Goal: Task Accomplishment & Management: Complete application form

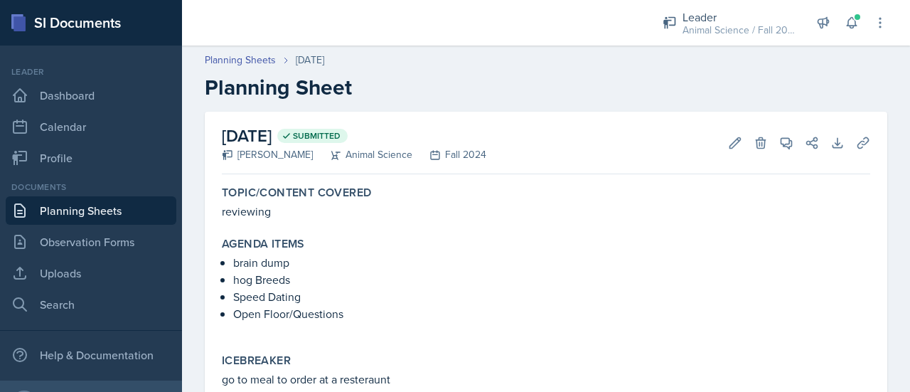
click at [63, 217] on link "Planning Sheets" at bounding box center [91, 210] width 171 height 28
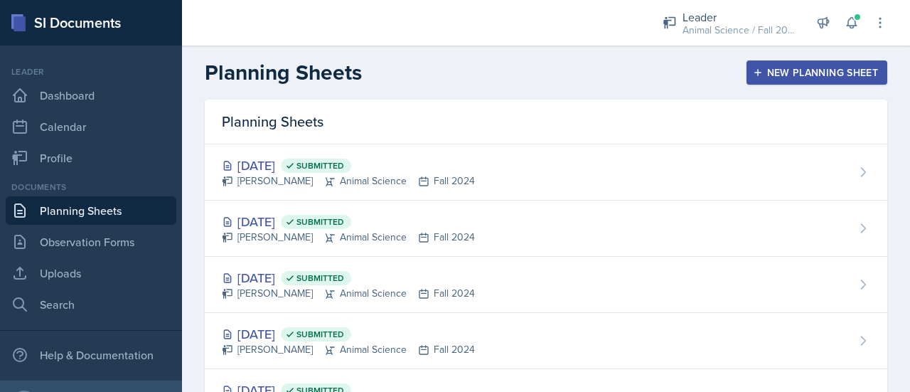
click at [746, 79] on button "New Planning Sheet" at bounding box center [816, 72] width 141 height 24
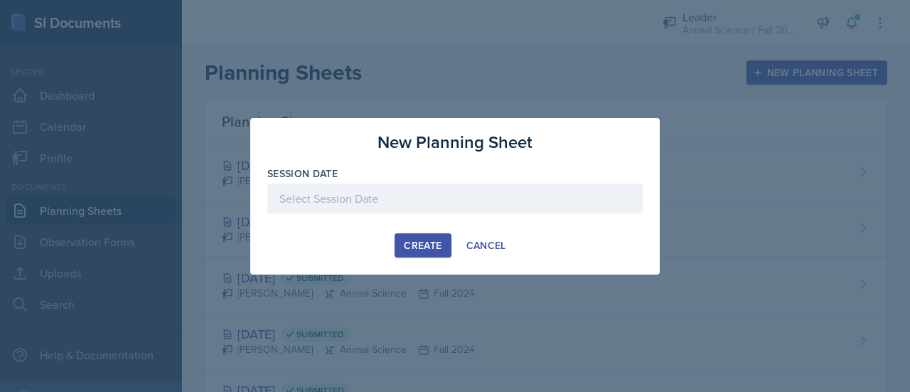
click at [382, 195] on div at bounding box center [454, 198] width 375 height 30
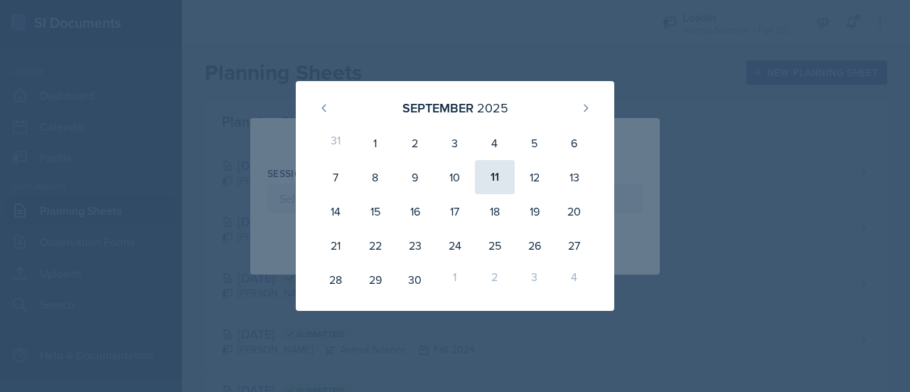
click at [492, 178] on div "11" at bounding box center [495, 177] width 40 height 34
type input "[DATE]"
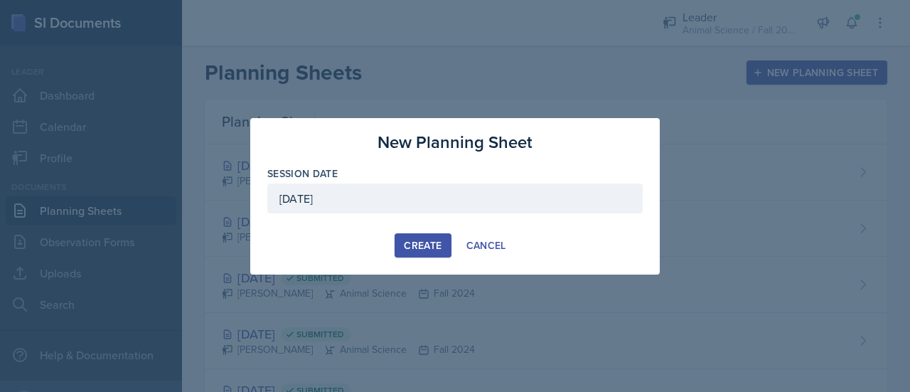
click at [421, 258] on div "New Planning Sheet Session Date [DATE] [DATE] 31 1 2 3 4 5 6 7 8 9 10 11 12 13 …" at bounding box center [454, 196] width 409 height 156
click at [426, 241] on div "Create" at bounding box center [423, 244] width 38 height 11
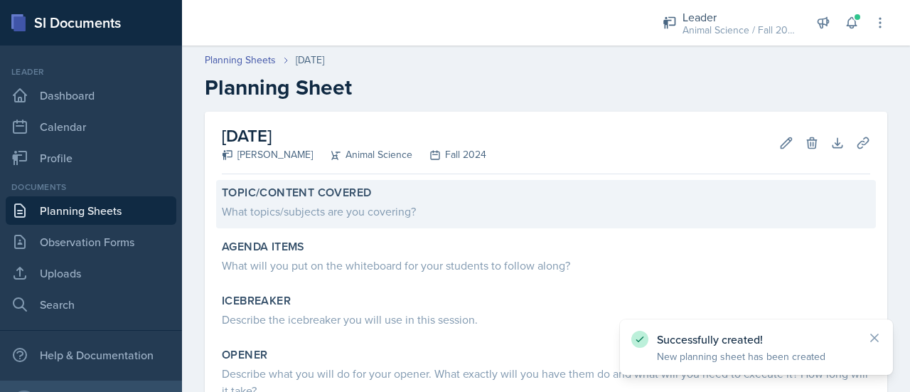
click at [331, 212] on div "What topics/subjects are you covering?" at bounding box center [546, 211] width 648 height 17
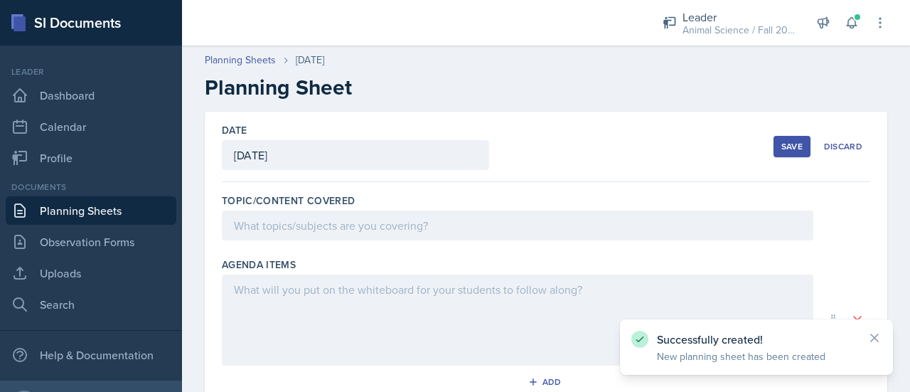
click at [331, 212] on div at bounding box center [517, 225] width 591 height 30
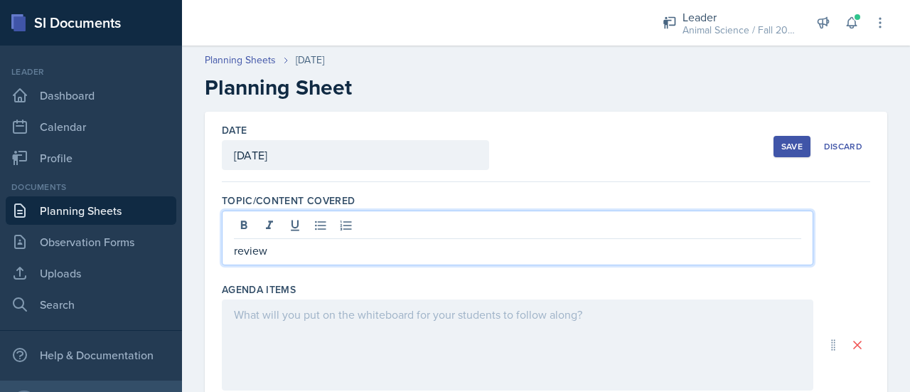
click at [336, 320] on div at bounding box center [517, 344] width 591 height 91
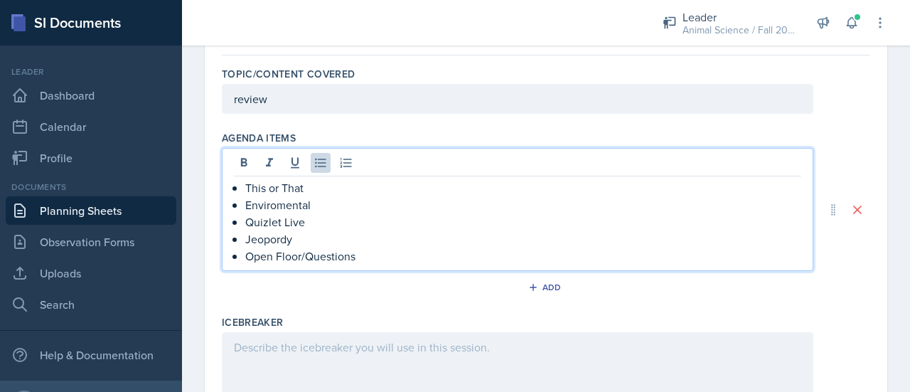
scroll to position [128, 0]
click at [282, 204] on p "Enviromental" at bounding box center [523, 203] width 556 height 17
click at [281, 237] on p "Jeopordy" at bounding box center [523, 237] width 556 height 17
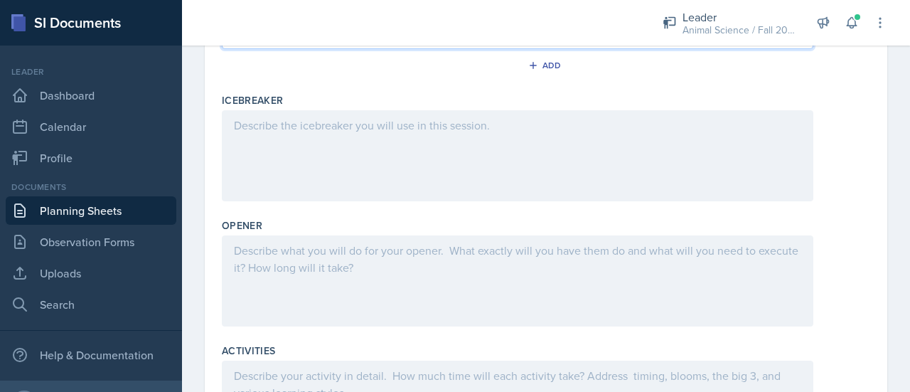
click at [308, 146] on div at bounding box center [517, 155] width 591 height 91
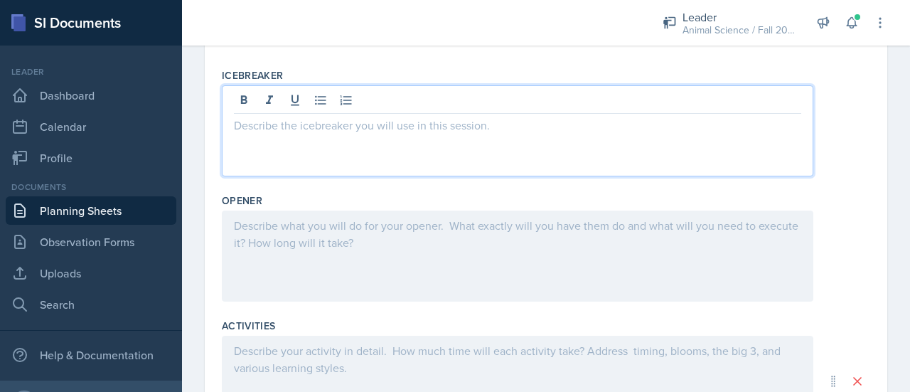
scroll to position [372, 0]
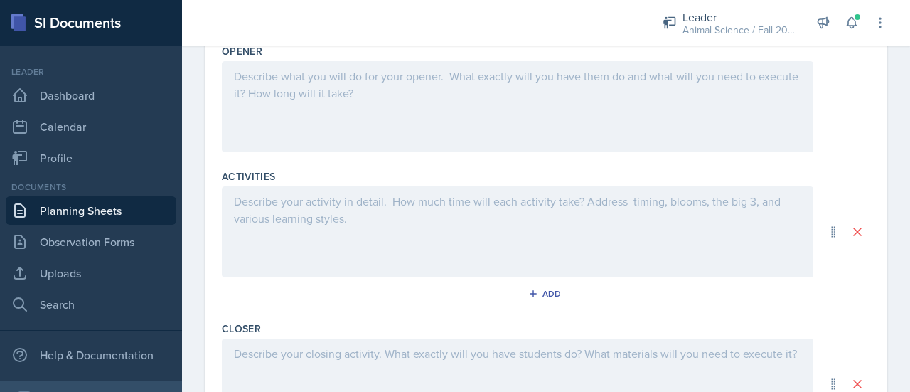
click at [391, 103] on div at bounding box center [517, 106] width 591 height 91
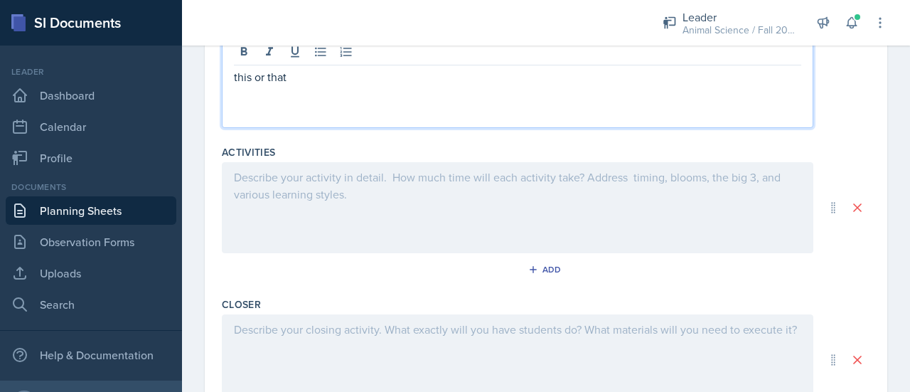
click at [382, 197] on div at bounding box center [517, 207] width 591 height 91
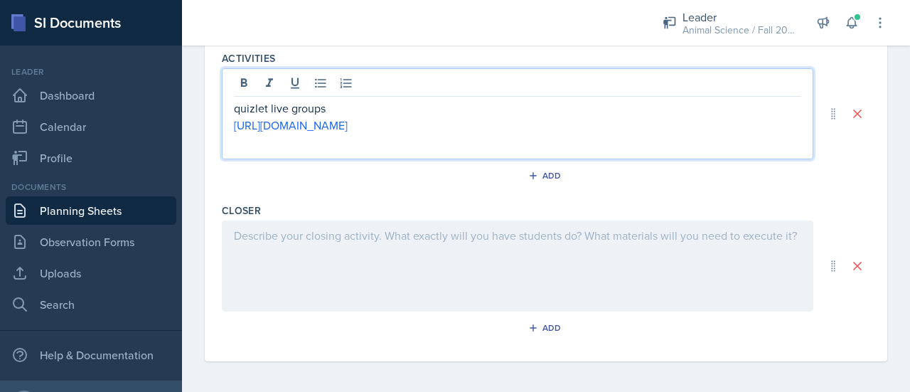
scroll to position [559, 0]
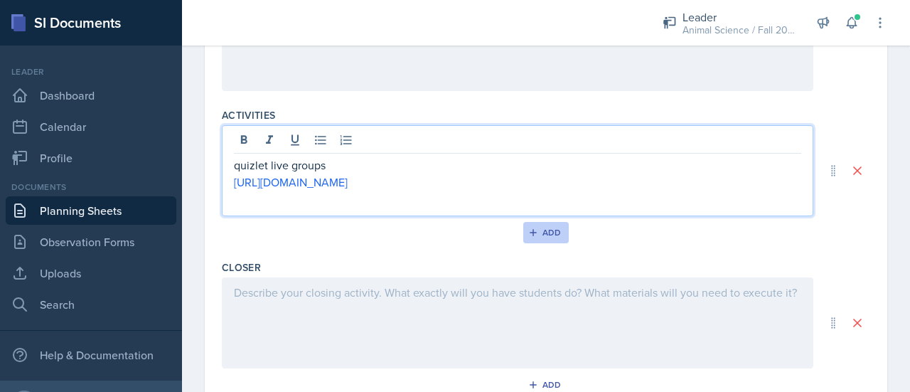
click at [534, 232] on div "Add" at bounding box center [546, 232] width 31 height 11
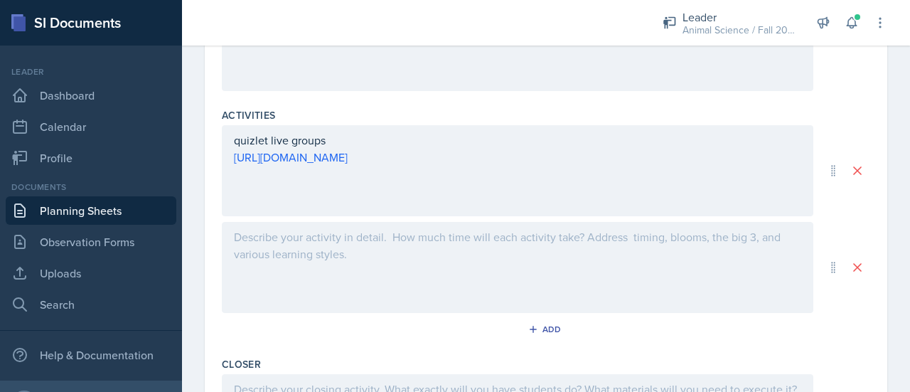
click at [391, 214] on div "quizlet live groups [URL][DOMAIN_NAME]" at bounding box center [546, 219] width 648 height 188
click at [391, 262] on div at bounding box center [517, 267] width 591 height 91
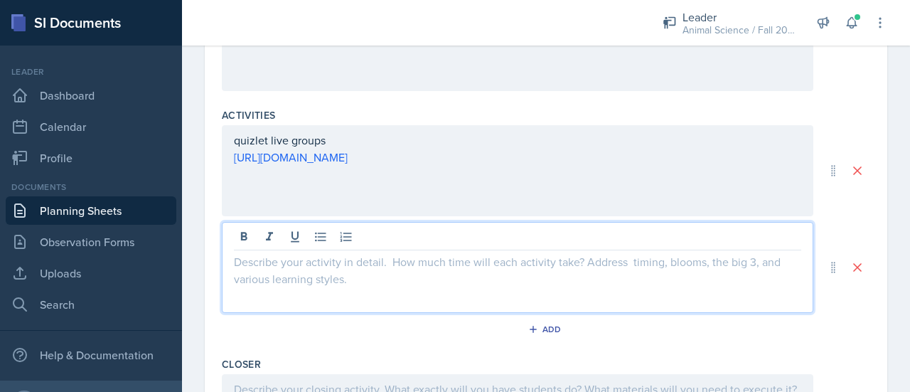
scroll to position [583, 0]
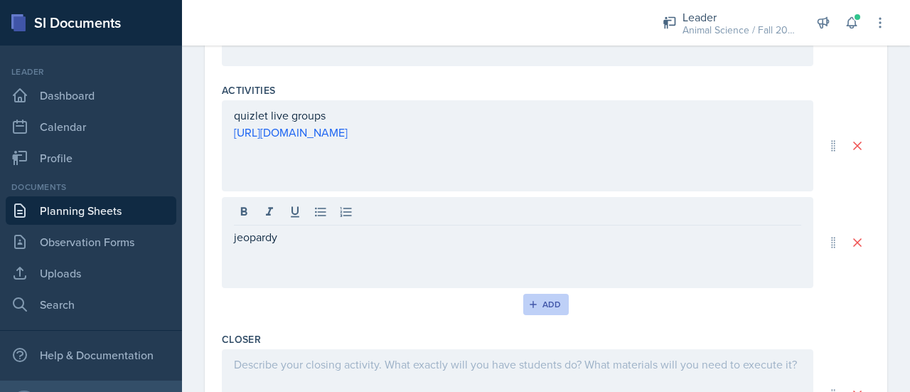
click at [528, 299] on icon "button" at bounding box center [533, 304] width 10 height 10
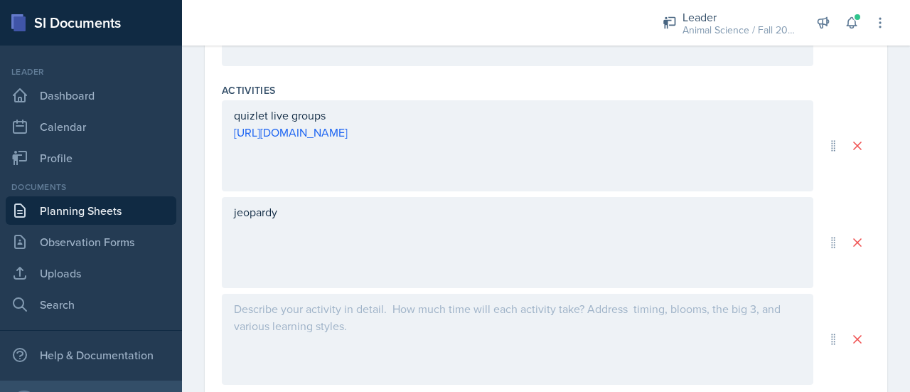
click at [451, 316] on div at bounding box center [517, 339] width 591 height 91
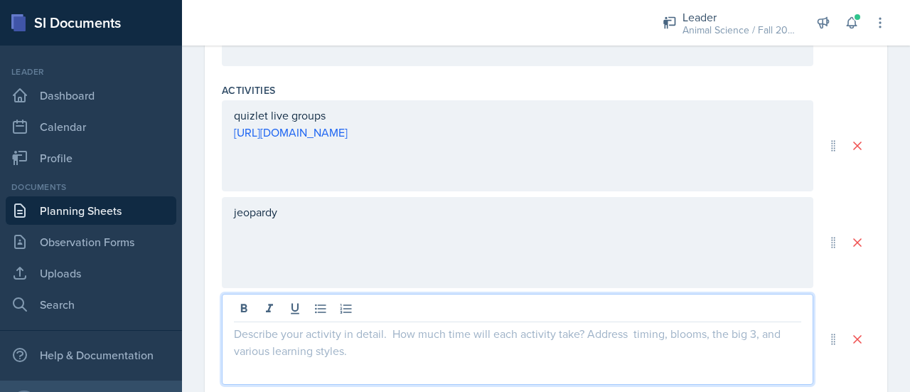
scroll to position [608, 0]
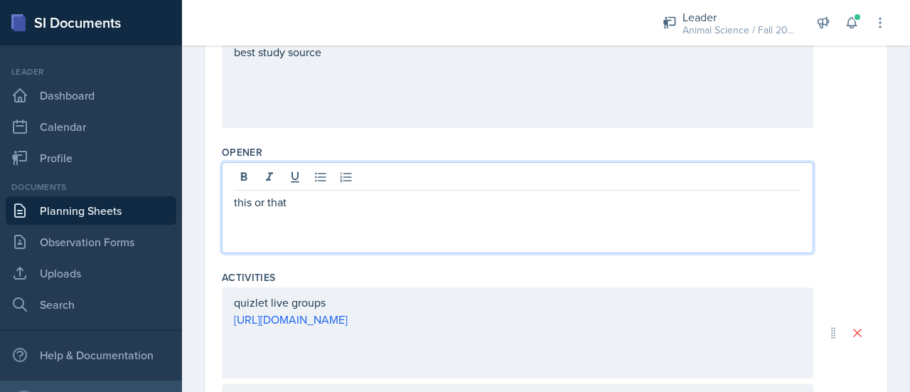
click at [330, 193] on p "this or that" at bounding box center [517, 201] width 567 height 17
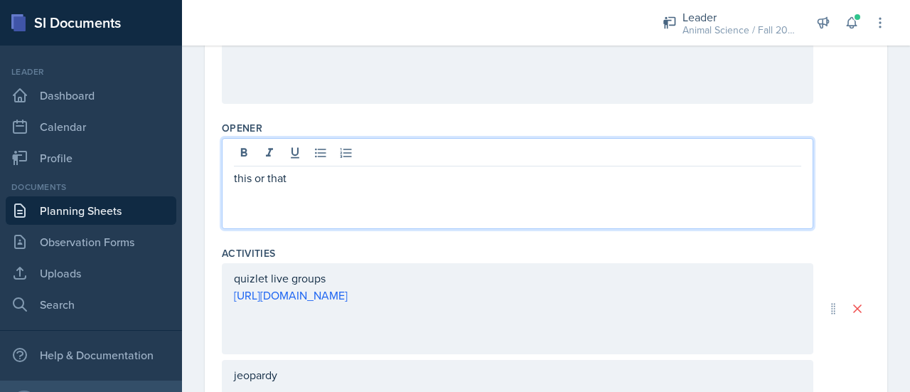
scroll to position [428, 0]
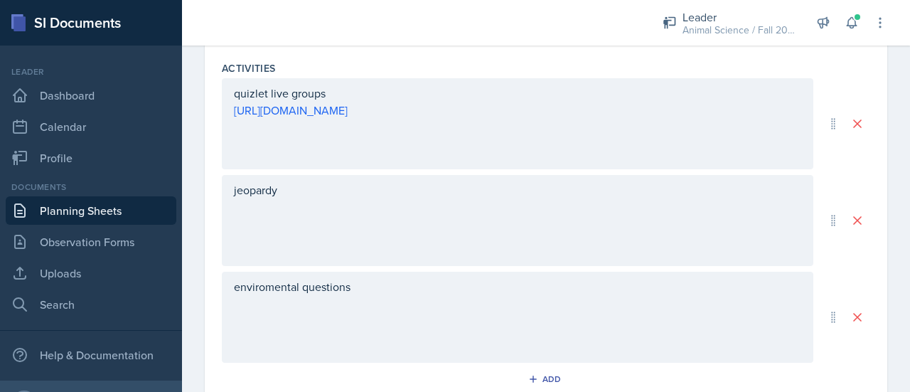
click at [386, 333] on div "enviromental questions" at bounding box center [517, 316] width 591 height 91
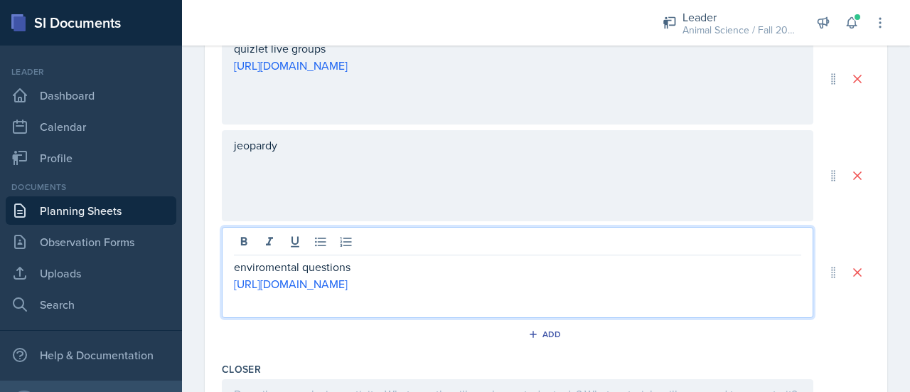
scroll to position [809, 0]
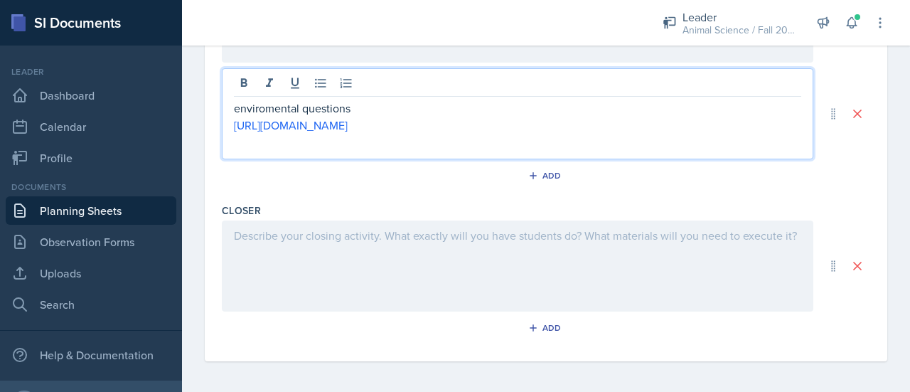
click at [301, 293] on div at bounding box center [517, 265] width 591 height 91
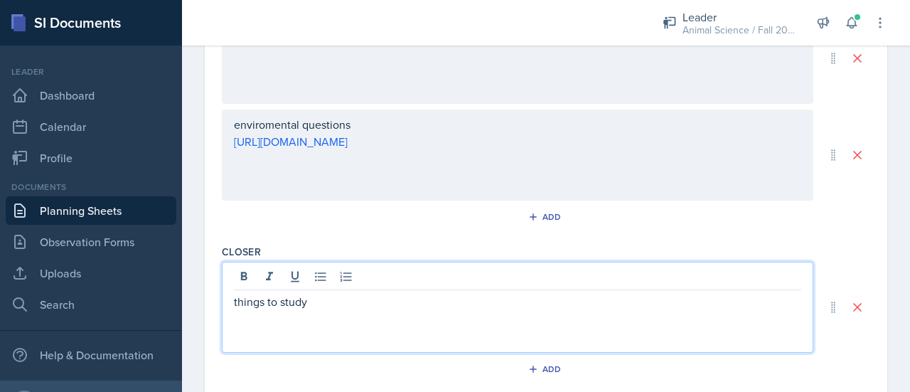
scroll to position [770, 0]
click at [257, 316] on p "quesitons" at bounding box center [517, 315] width 567 height 17
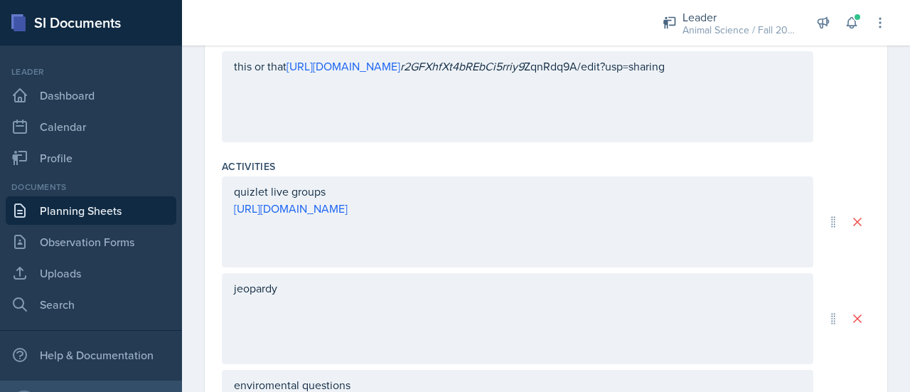
click at [323, 307] on div "jeopardy" at bounding box center [517, 318] width 591 height 91
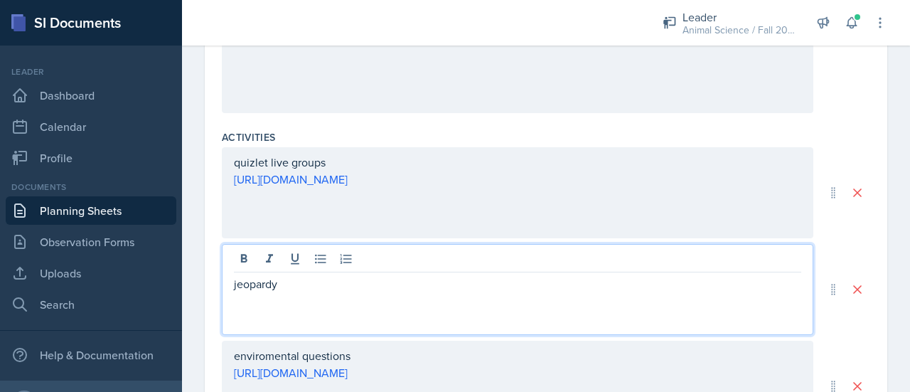
scroll to position [574, 0]
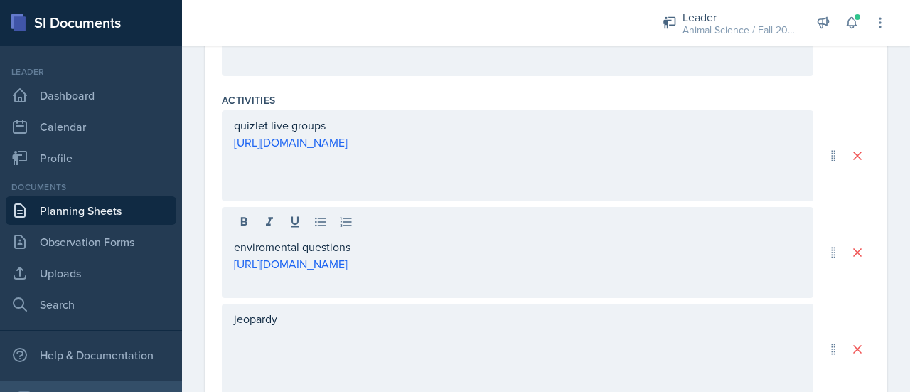
click at [882, 190] on div "Date [DATE] [DATE] 31 1 2 3 4 5 6 7 8 9 10 11 12 13 14 15 16 17 18 19 20 21 22 …" at bounding box center [546, 84] width 728 height 1092
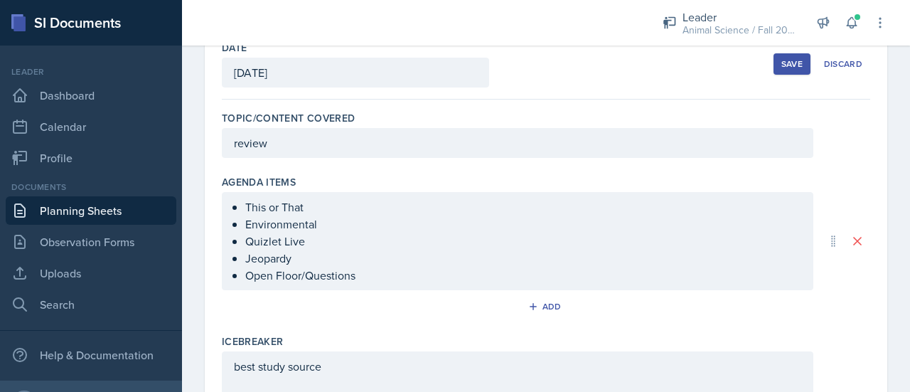
scroll to position [0, 0]
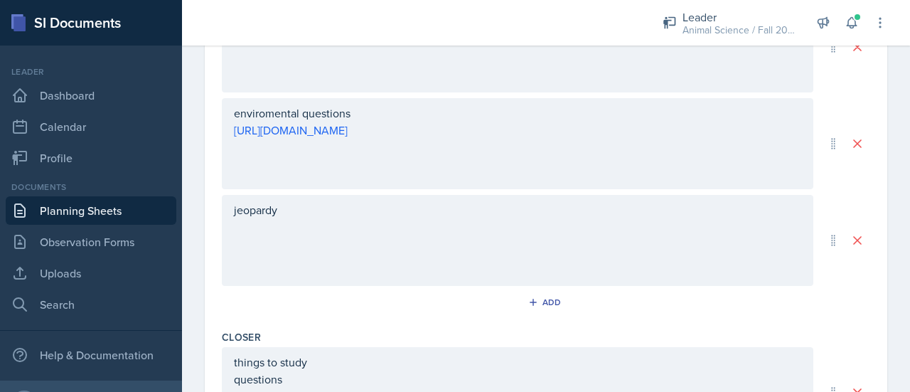
click at [335, 263] on div "jeopardy" at bounding box center [517, 240] width 591 height 91
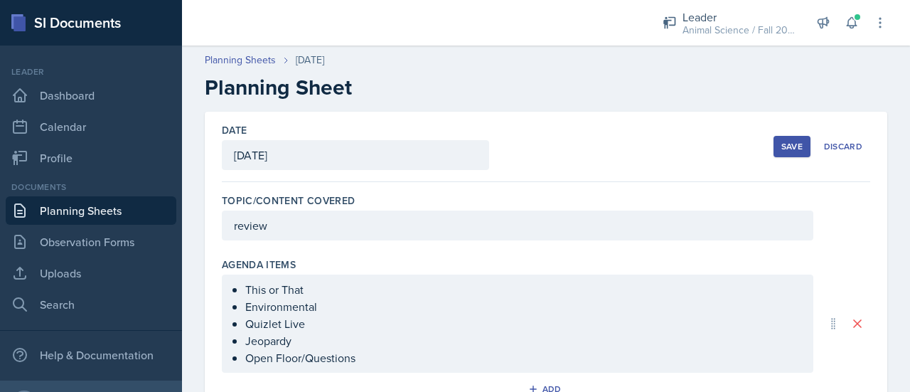
click at [782, 149] on div "Save" at bounding box center [791, 146] width 21 height 11
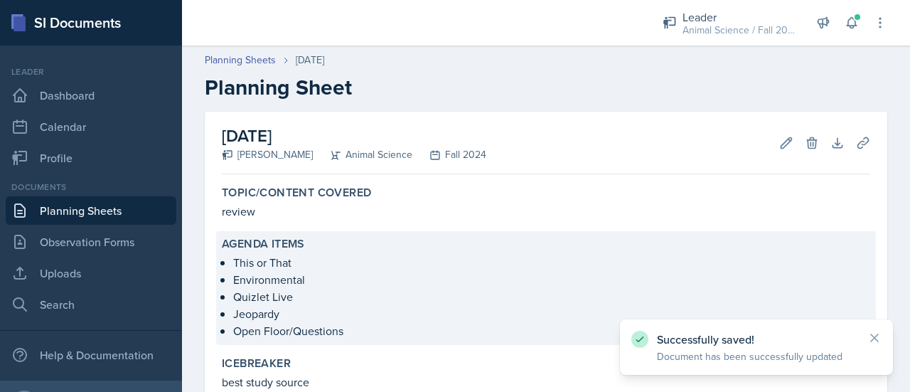
scroll to position [362, 0]
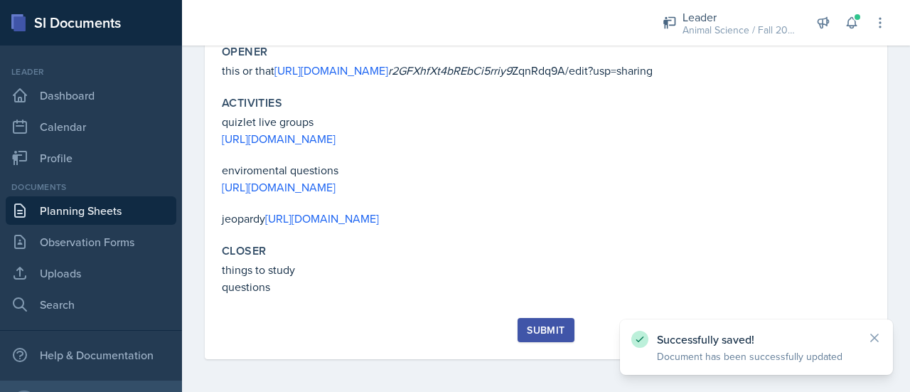
click at [539, 330] on div "Submit" at bounding box center [546, 329] width 38 height 11
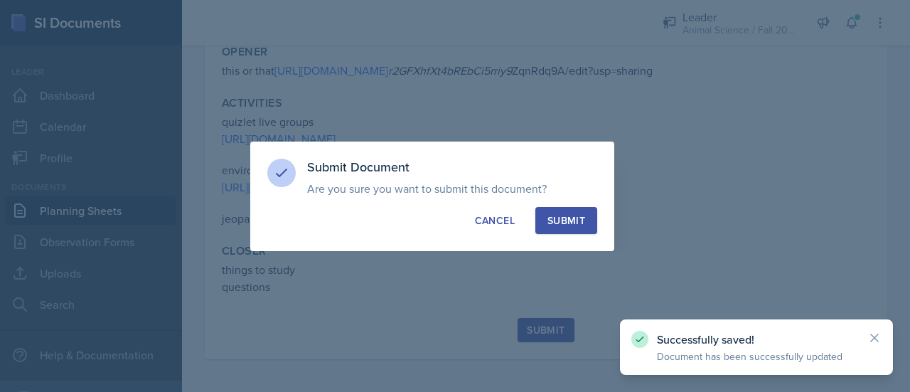
click at [569, 217] on div "Submit" at bounding box center [566, 220] width 38 height 14
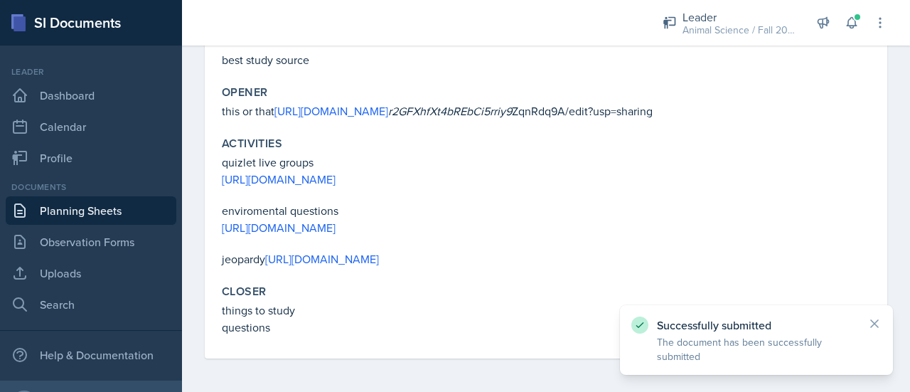
scroll to position [0, 0]
